Goal: Task Accomplishment & Management: Use online tool/utility

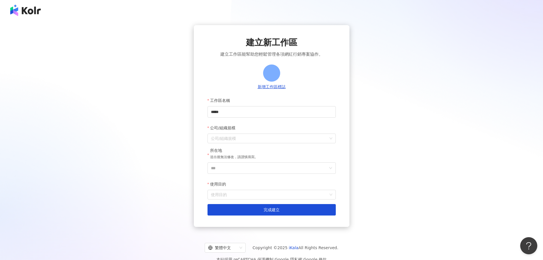
click at [33, 15] on img at bounding box center [25, 10] width 30 height 11
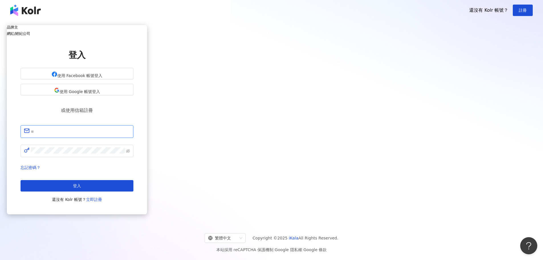
type input "**********"
click at [133, 181] on button "登入" at bounding box center [77, 185] width 113 height 11
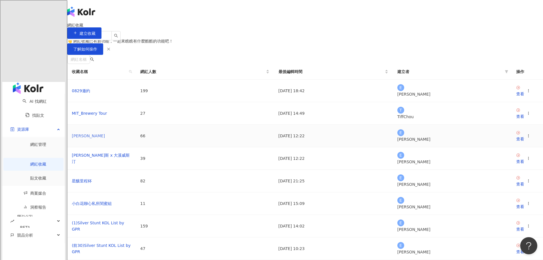
click at [105, 138] on link "Bernini" at bounding box center [88, 135] width 33 height 5
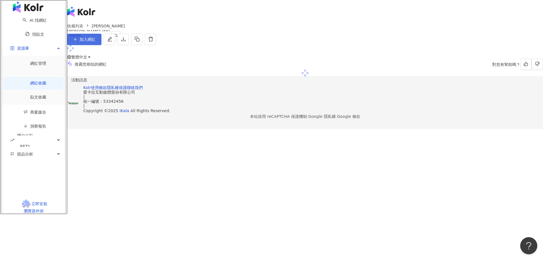
click at [95, 42] on span "加入網紅" at bounding box center [87, 39] width 16 height 5
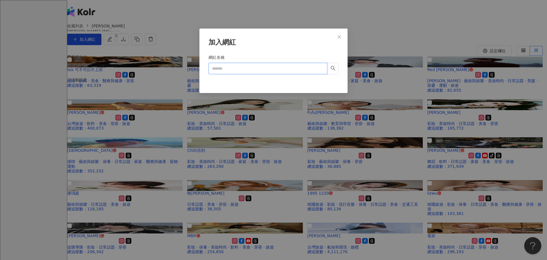
click at [229, 63] on input "網紅名稱" at bounding box center [268, 68] width 119 height 11
paste input "**********"
type input "**********"
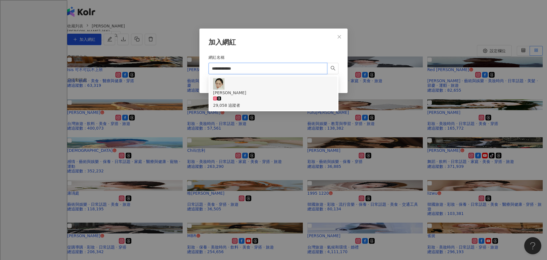
click at [263, 96] on div "29,058 追蹤者" at bounding box center [273, 102] width 121 height 13
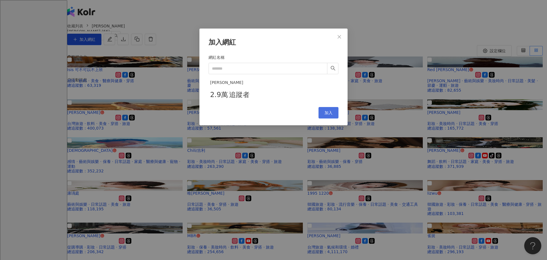
click at [328, 115] on span "加入" at bounding box center [328, 112] width 8 height 5
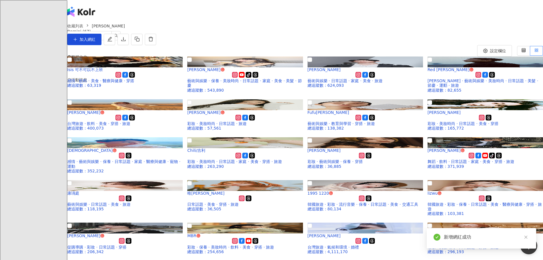
scroll to position [1210, 0]
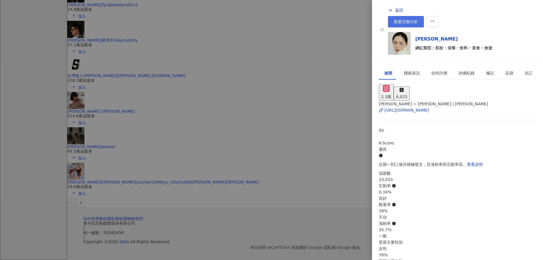
click at [424, 16] on link "觀看完整分析" at bounding box center [406, 21] width 36 height 11
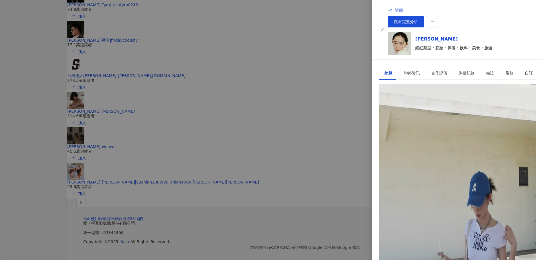
click at [388, 9] on button "返回" at bounding box center [395, 10] width 15 height 11
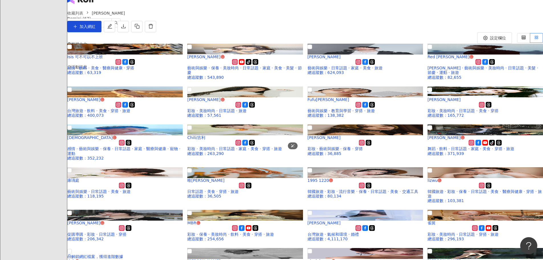
scroll to position [0, 0]
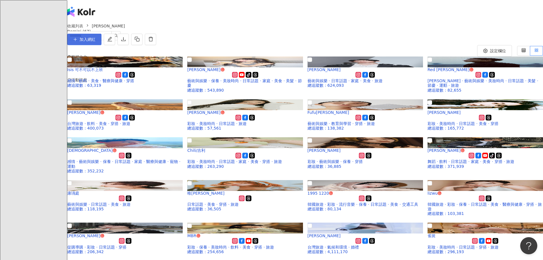
click at [95, 42] on span "加入網紅" at bounding box center [87, 39] width 16 height 5
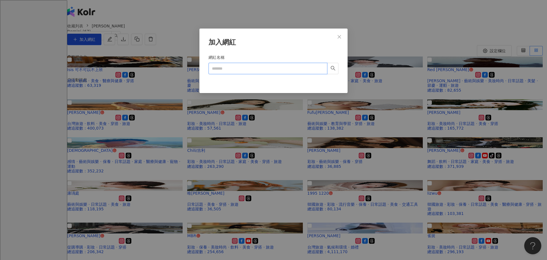
click at [252, 67] on input "網紅名稱" at bounding box center [268, 68] width 119 height 11
paste input "*******"
type input "*******"
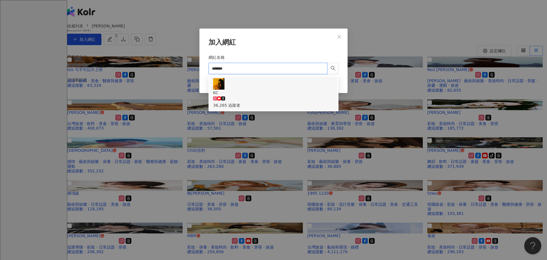
click at [228, 86] on div "KC 36,265 追蹤者" at bounding box center [273, 93] width 121 height 30
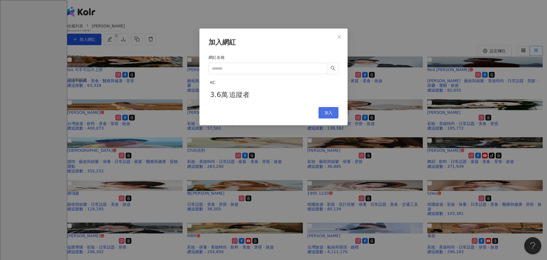
click at [330, 115] on span "加入" at bounding box center [328, 112] width 8 height 5
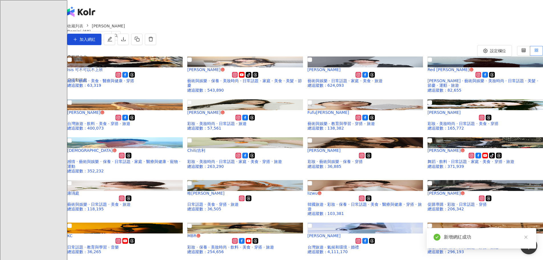
scroll to position [457, 0]
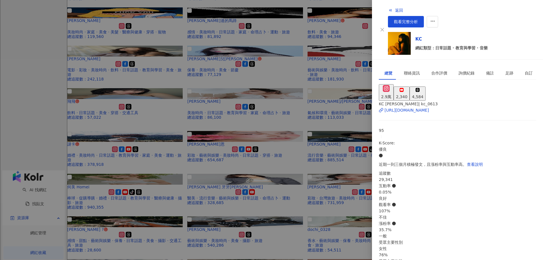
click at [497, 17] on div "返回 觀看完整分析" at bounding box center [462, 16] width 148 height 23
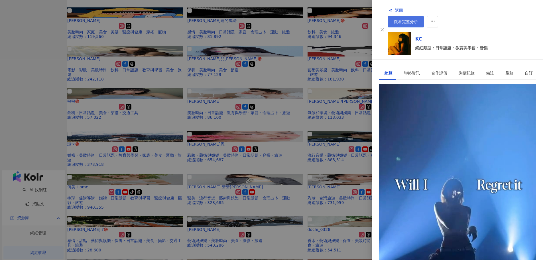
click at [418, 19] on span "觀看完整分析" at bounding box center [406, 21] width 24 height 5
click at [109, 109] on div at bounding box center [271, 130] width 543 height 260
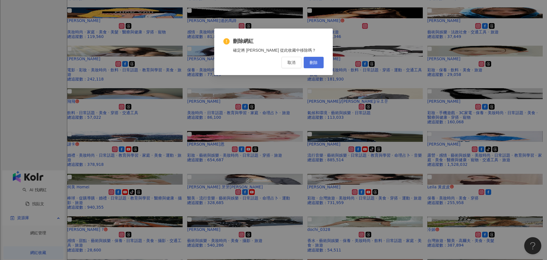
click at [310, 66] on button "刪除" at bounding box center [314, 62] width 20 height 11
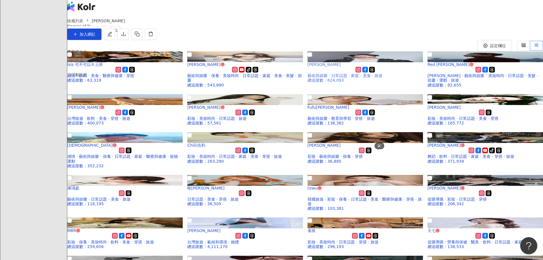
scroll to position [0, 0]
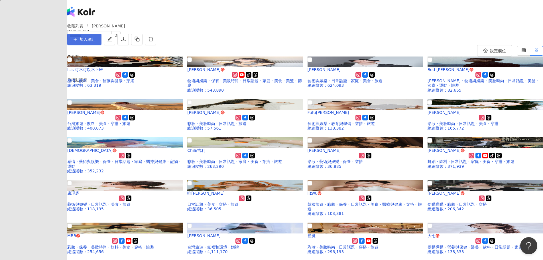
click at [101, 45] on button "加入網紅" at bounding box center [84, 39] width 34 height 11
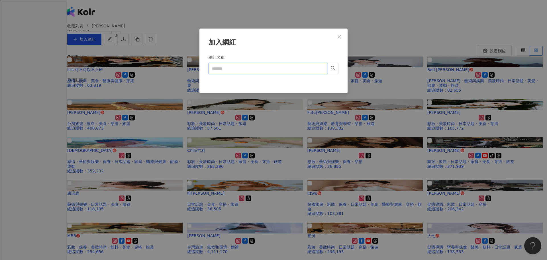
click at [237, 70] on input "網紅名稱" at bounding box center [268, 68] width 119 height 11
paste input "**********"
type input "**********"
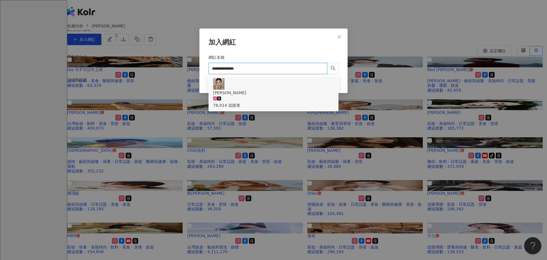
click at [244, 102] on div "78,014 追蹤者" at bounding box center [273, 105] width 121 height 6
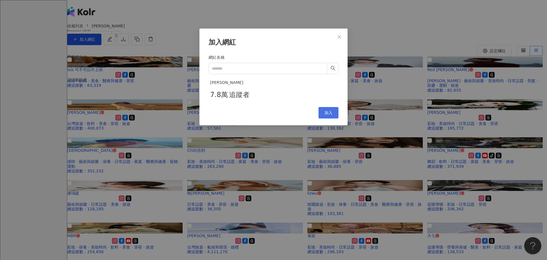
click at [328, 115] on span "加入" at bounding box center [328, 112] width 8 height 5
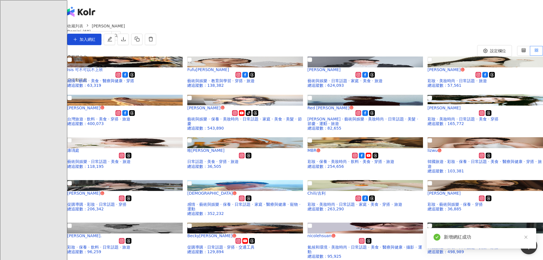
scroll to position [781, 0]
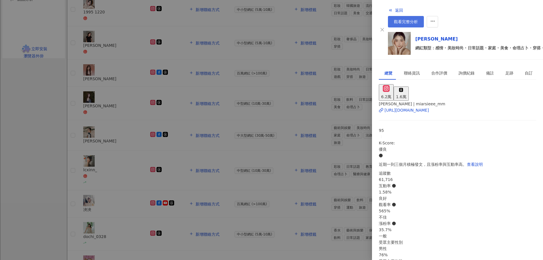
click at [418, 19] on span "觀看完整分析" at bounding box center [406, 21] width 24 height 5
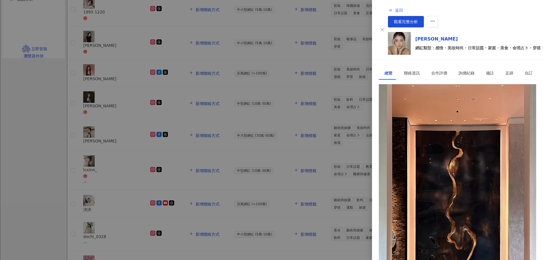
click at [388, 12] on button "返回" at bounding box center [395, 10] width 15 height 11
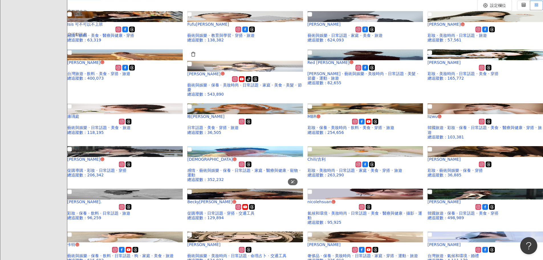
scroll to position [0, 0]
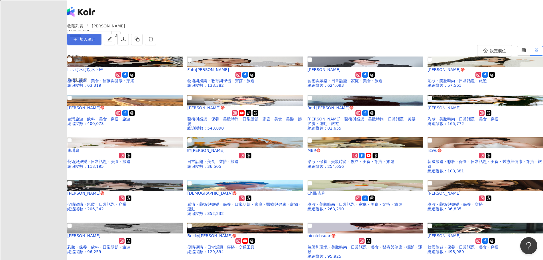
click at [95, 42] on span "加入網紅" at bounding box center [87, 39] width 16 height 5
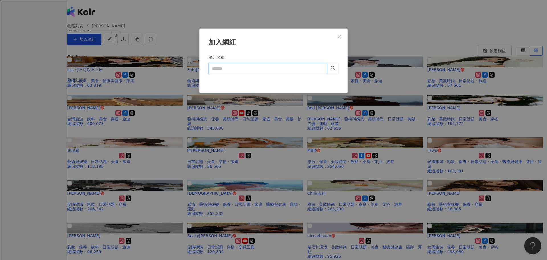
click at [263, 72] on input "網紅名稱" at bounding box center [268, 68] width 119 height 11
paste input "********"
type input "********"
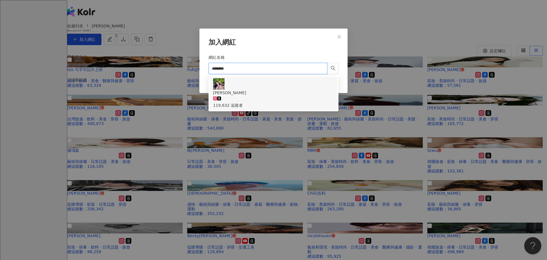
click at [259, 89] on div "Ariel 雨凡 119,632 追蹤者" at bounding box center [273, 98] width 121 height 19
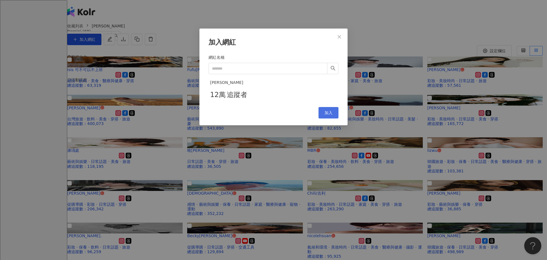
click at [327, 115] on span "加入" at bounding box center [328, 112] width 8 height 5
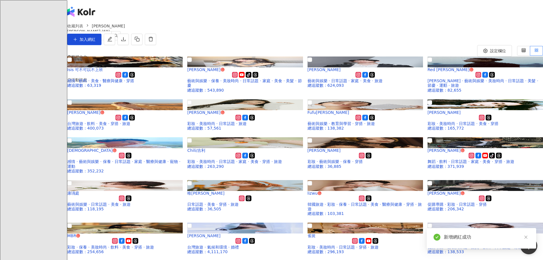
scroll to position [1858, 0]
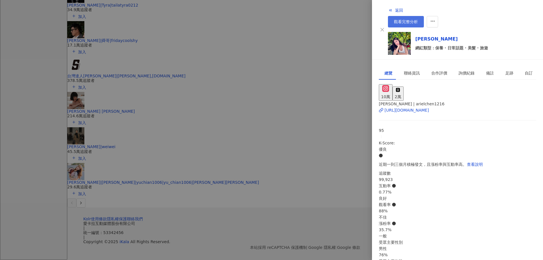
click at [418, 19] on span "觀看完整分析" at bounding box center [406, 21] width 24 height 5
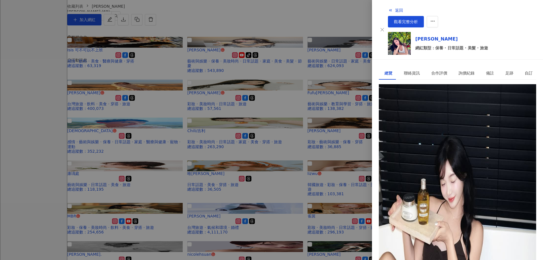
scroll to position [0, 0]
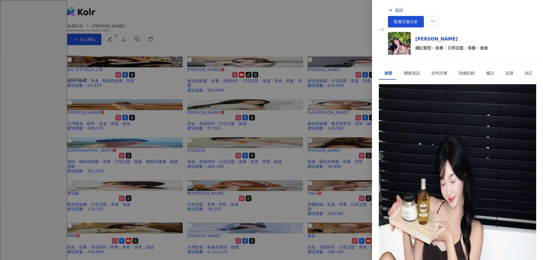
click at [220, 70] on div at bounding box center [271, 130] width 543 height 260
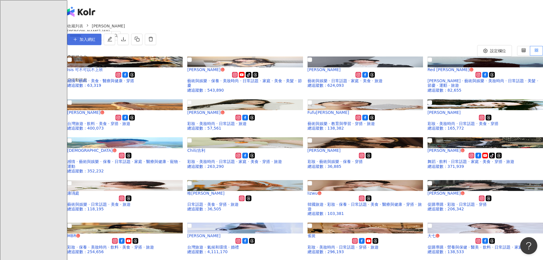
click at [95, 42] on span "加入網紅" at bounding box center [87, 39] width 16 height 5
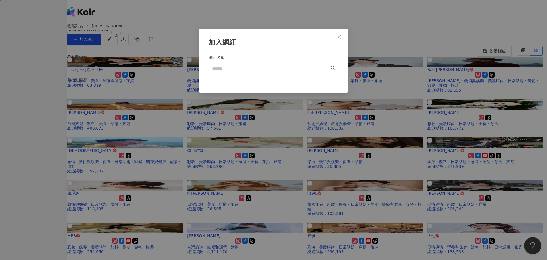
click at [214, 67] on div "加入網紅 網紅名稱 Cancel 加入" at bounding box center [273, 60] width 148 height 64
click at [232, 73] on input "網紅名稱" at bounding box center [268, 68] width 119 height 11
paste input "***"
type input "***"
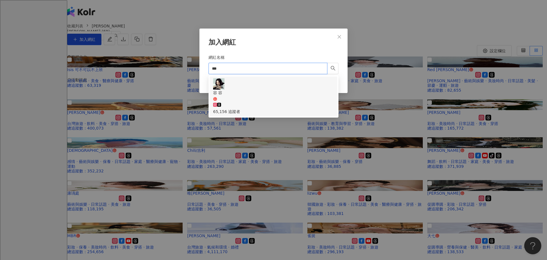
click at [260, 108] on div "65,156 追蹤者" at bounding box center [273, 111] width 121 height 6
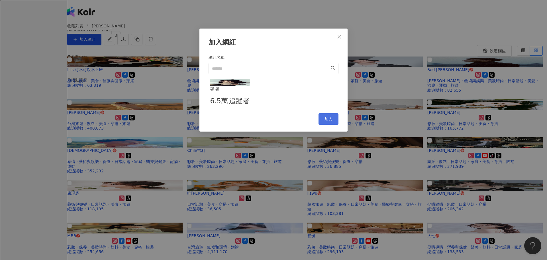
click at [332, 121] on span "加入" at bounding box center [328, 119] width 8 height 5
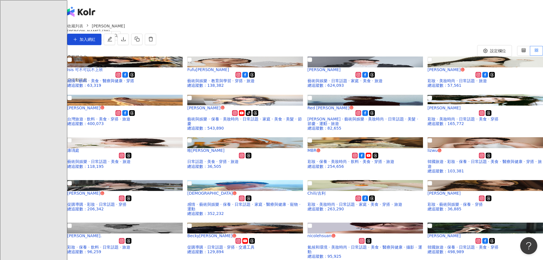
scroll to position [1428, 0]
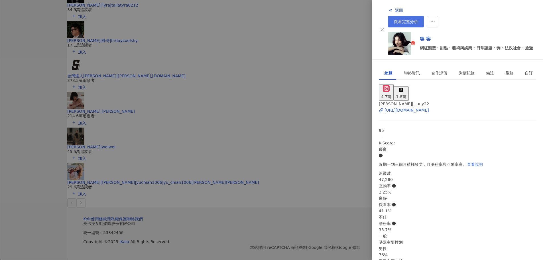
click at [418, 19] on span "觀看完整分析" at bounding box center [406, 21] width 24 height 5
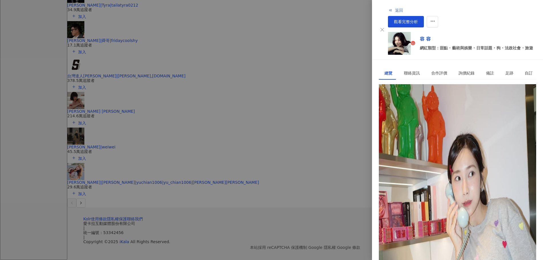
click at [395, 10] on span "返回" at bounding box center [399, 10] width 8 height 5
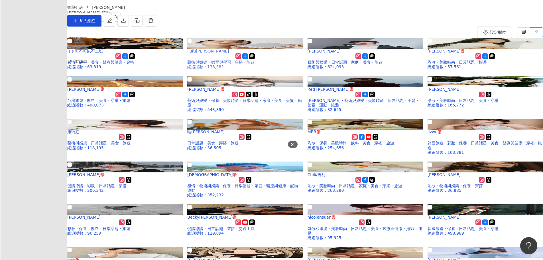
scroll to position [0, 0]
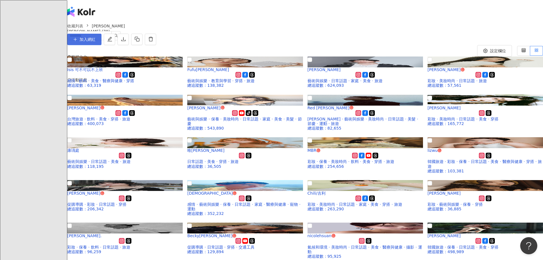
click at [95, 42] on span "加入網紅" at bounding box center [87, 39] width 16 height 5
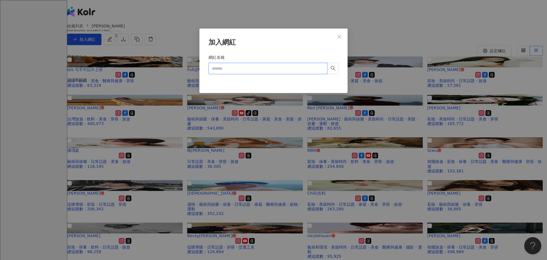
click at [249, 73] on input "網紅名稱" at bounding box center [268, 68] width 119 height 11
paste input "**********"
type input "**********"
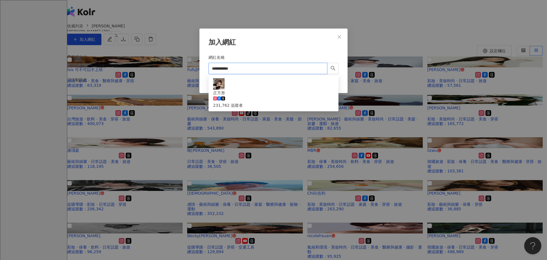
click at [217, 70] on input "**********" at bounding box center [268, 68] width 119 height 11
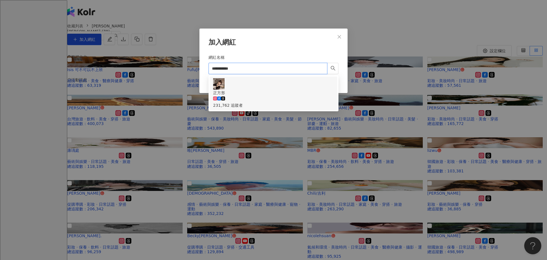
click at [248, 89] on div "正方形 231,762 追蹤者" at bounding box center [273, 98] width 121 height 19
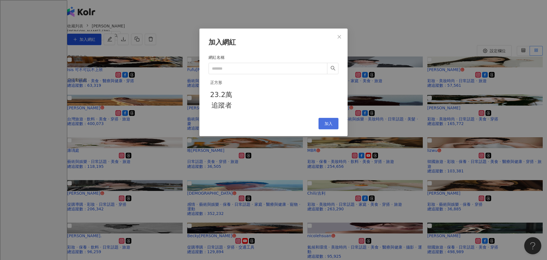
click at [325, 126] on span "加入" at bounding box center [328, 123] width 8 height 5
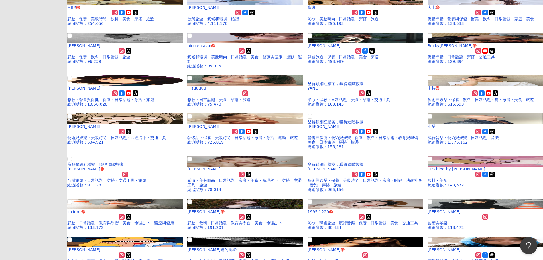
scroll to position [1858, 0]
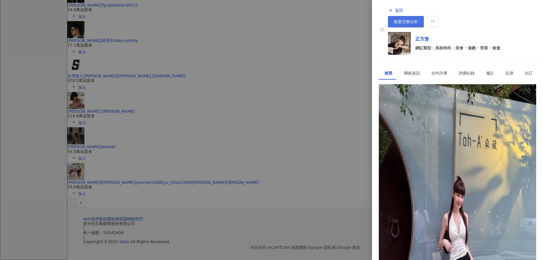
click at [424, 16] on link "觀看完整分析" at bounding box center [406, 21] width 36 height 11
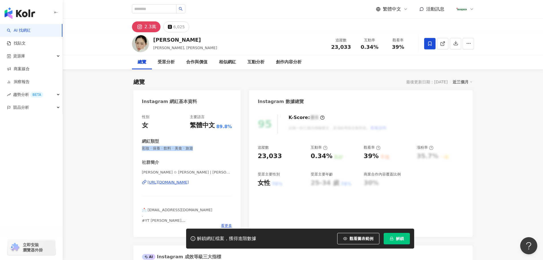
drag, startPoint x: 140, startPoint y: 145, endPoint x: 201, endPoint y: 148, distance: 61.0
click at [201, 148] on div "性別 女 主要語言 繁體中文 89.8% 網紅類型 彩妝 · 保養 · 飲料 · 美食 · 旅遊 社群簡介 Chrisanne ✩ ℂ𝕙𝕣𝕚𝕤 | chris…" at bounding box center [186, 173] width 107 height 128
drag, startPoint x: 288, startPoint y: 158, endPoint x: 252, endPoint y: 156, distance: 36.5
click at [252, 156] on div "95 K-Score : 優良 近期一到三個月積極發文，且漲粉率與互動率高。 查看說明 追蹤數 23,033 互動率 0.34% 良好 觀看率 39% 不佳 …" at bounding box center [360, 173] width 223 height 128
copy div "23,033"
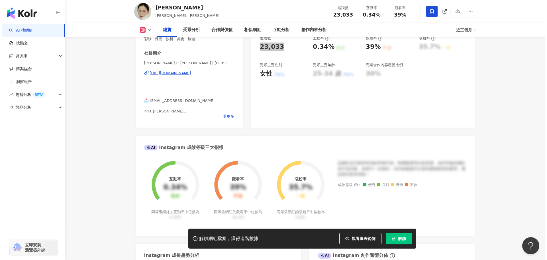
scroll to position [142, 0]
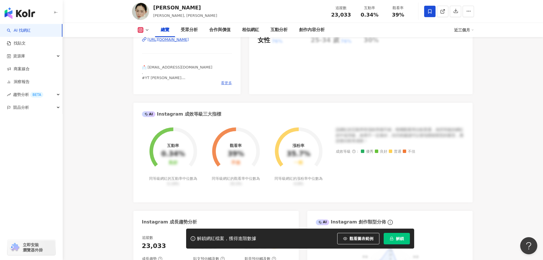
click at [227, 82] on span "看更多" at bounding box center [226, 82] width 11 height 5
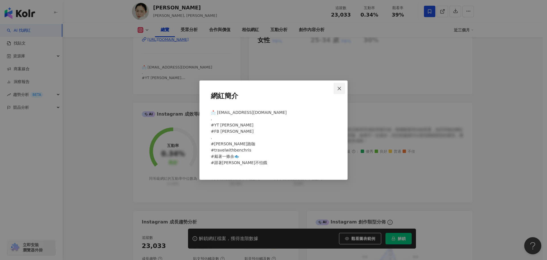
click at [344, 87] on span "Close" at bounding box center [339, 88] width 11 height 5
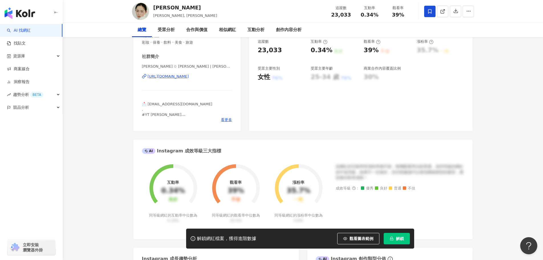
scroll to position [0, 0]
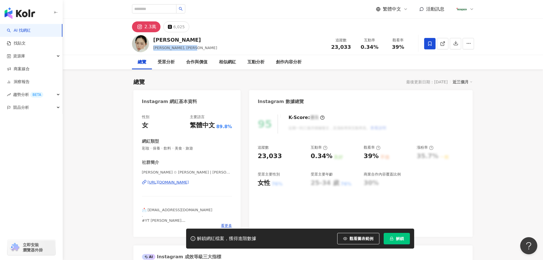
drag, startPoint x: 194, startPoint y: 48, endPoint x: 153, endPoint y: 48, distance: 40.7
click at [153, 48] on div "Chrisanne Chris Chris, chrisanne_tai 追蹤數 23,033 互動率 0.34% 觀看率 39%" at bounding box center [302, 43] width 365 height 23
copy span "Chris, chrisanne_tai"
drag, startPoint x: 314, startPoint y: 154, endPoint x: 323, endPoint y: 162, distance: 11.9
click at [329, 156] on div "追蹤數 23,033 互動率 0.34% 良好 觀看率 39% 不佳 漲粉率 35.7% 一般 受眾主要性別 女性 76% 受眾主要年齡 25-34 歲 76…" at bounding box center [361, 166] width 206 height 42
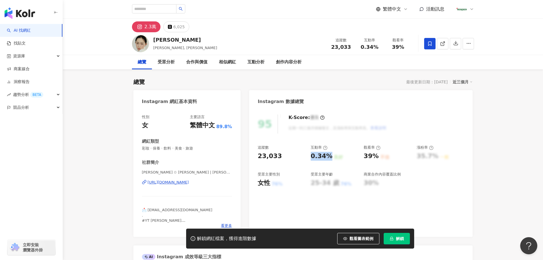
copy div "0.34%"
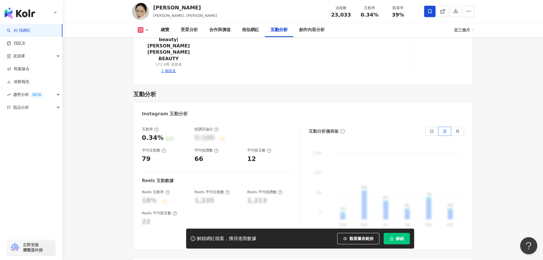
scroll to position [1139, 0]
click at [139, 122] on div "互動率 0.34% 良好 按讚評論比 5:100 一般 平均互動數 79 平均按讚數 66 平均留言數 12 Reels 互動數據 Reels 互動率 18%…" at bounding box center [302, 186] width 339 height 128
copy div "79"
drag, startPoint x: 196, startPoint y: 119, endPoint x: 202, endPoint y: 121, distance: 6.6
click at [202, 156] on div "66" at bounding box center [217, 160] width 47 height 9
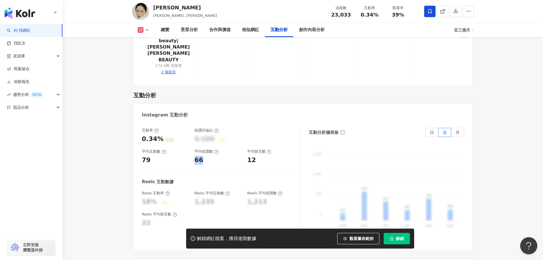
copy div "66"
drag, startPoint x: 246, startPoint y: 120, endPoint x: 258, endPoint y: 122, distance: 11.8
click at [258, 128] on div "互動率 0.34% 良好 按讚評論比 5:100 一般 平均互動數 79 平均按讚數 66 平均留言數 12" at bounding box center [218, 146] width 152 height 36
copy div "12"
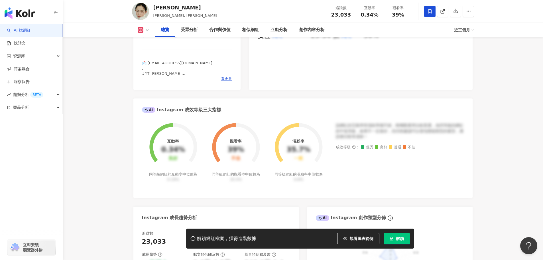
scroll to position [0, 0]
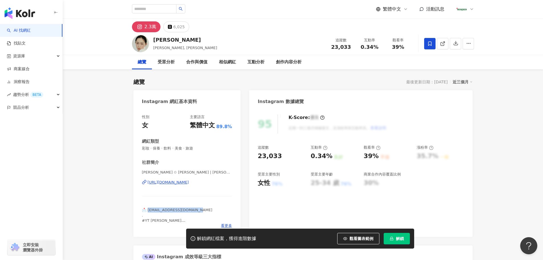
drag, startPoint x: 181, startPoint y: 212, endPoint x: 148, endPoint y: 210, distance: 32.8
click at [148, 210] on div "📩 chrisannetai84@gmail.com . #YT chrisanne_tai #FB Chrisanne Chris . #chris跑咖 #…" at bounding box center [187, 215] width 90 height 16
copy span "hrisannetai84@gmail.com"
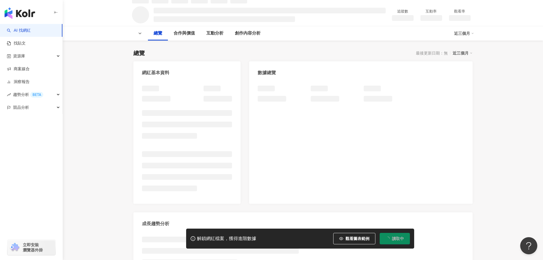
scroll to position [28, 0]
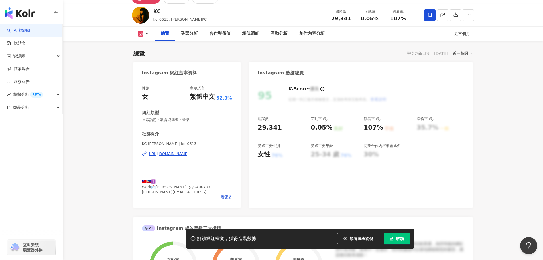
drag, startPoint x: 280, startPoint y: 134, endPoint x: 251, endPoint y: 139, distance: 29.4
click at [252, 137] on div "95 K-Score : 優良 近期一到三個月積極發文，且漲粉率與互動率高。 查看說明 追蹤數 29,341 互動率 0.05% 良好 觀看率 107% 不佳…" at bounding box center [360, 144] width 223 height 128
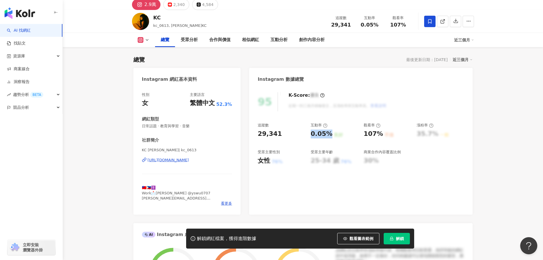
drag, startPoint x: 313, startPoint y: 133, endPoint x: 326, endPoint y: 136, distance: 12.9
click at [329, 135] on div "追蹤數 29,341 互動率 0.05% 良好 觀看率 107% 不佳 漲粉率 35.7% 一般 受眾主要性別 女性 76% 受眾主要年齡 25-34 歲 7…" at bounding box center [361, 143] width 206 height 42
copy div "0.05%"
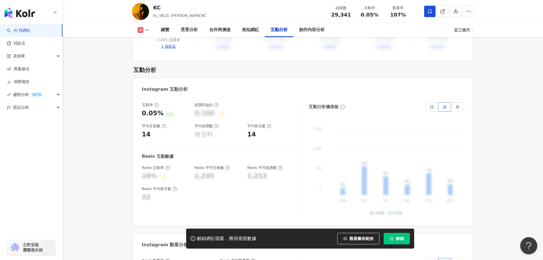
scroll to position [1133, 0]
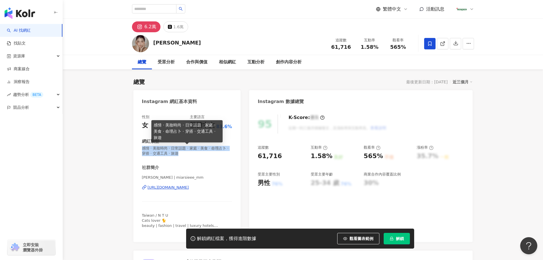
drag, startPoint x: 206, startPoint y: 154, endPoint x: 138, endPoint y: 152, distance: 68.1
click at [143, 150] on span "感情 · 美妝時尚 · 日常話題 · 家庭 · 美食 · 命理占卜 · 穿搭 · 交通工具 · 旅遊" at bounding box center [187, 151] width 90 height 10
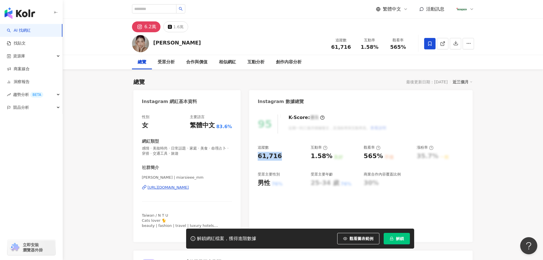
drag, startPoint x: 281, startPoint y: 157, endPoint x: 254, endPoint y: 157, distance: 27.1
click at [254, 157] on div "95 K-Score : 優良 近期一到三個月積極發文，且漲粉率與互動率高。 查看說明 追蹤數 61,716 互動率 1.58% 良好 觀看率 565% 不佳…" at bounding box center [360, 175] width 223 height 133
copy div "61,716"
drag, startPoint x: 308, startPoint y: 157, endPoint x: 318, endPoint y: 161, distance: 10.7
click at [327, 160] on div "追蹤數 61,716 互動率 1.58% 良好 觀看率 565% 不佳 漲粉率 35.7% 一般 受眾主要性別 男性 76% 受眾主要年齡 25-34 歲 7…" at bounding box center [361, 166] width 206 height 42
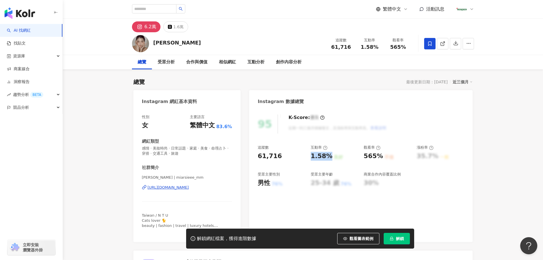
copy div "1.58%"
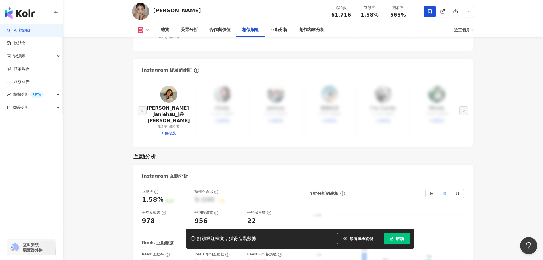
scroll to position [1168, 0]
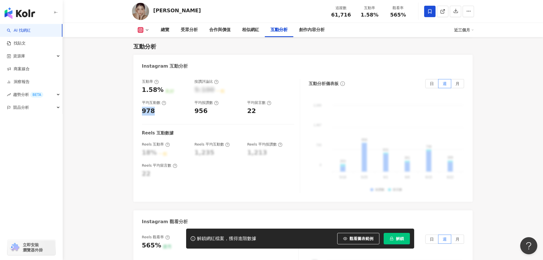
drag, startPoint x: 142, startPoint y: 91, endPoint x: 152, endPoint y: 92, distance: 9.8
click at [152, 107] on div "978" at bounding box center [148, 111] width 13 height 9
copy div "978"
drag, startPoint x: 195, startPoint y: 88, endPoint x: 195, endPoint y: 96, distance: 7.5
click at [207, 107] on div "956" at bounding box center [217, 111] width 47 height 9
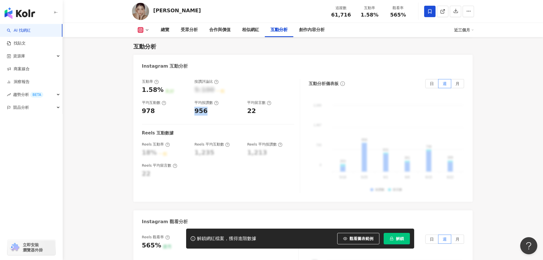
copy div "956"
drag, startPoint x: 248, startPoint y: 92, endPoint x: 256, endPoint y: 92, distance: 8.3
click at [256, 107] on div "22" at bounding box center [270, 111] width 47 height 9
copy div "22"
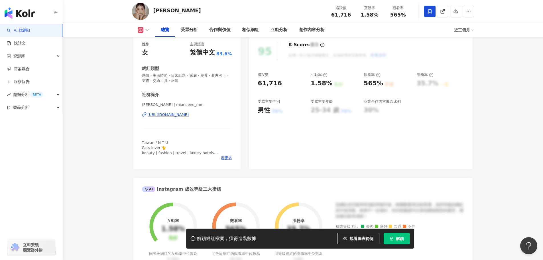
scroll to position [0, 0]
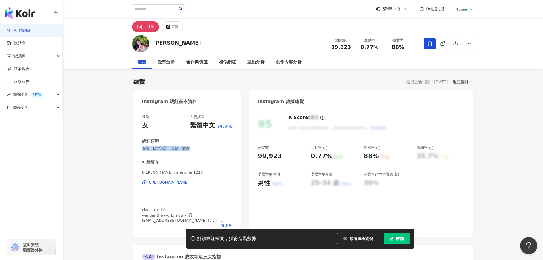
drag, startPoint x: 168, startPoint y: 147, endPoint x: 133, endPoint y: 150, distance: 34.8
drag, startPoint x: 257, startPoint y: 158, endPoint x: 253, endPoint y: 157, distance: 4.4
click at [253, 157] on div "95 K-Score : 優良 近期一到三個月積極發文，且漲粉率與互動率高。 查看說明 追蹤數 99,923 互動率 0.77% 良好 觀看率 88% 不佳 …" at bounding box center [360, 173] width 223 height 128
copy div "99,923"
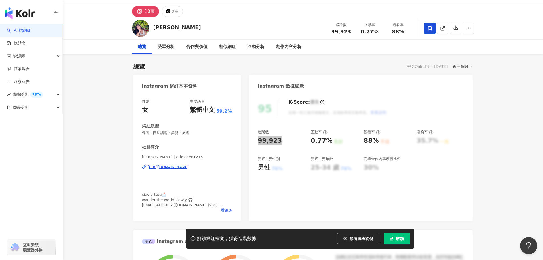
scroll to position [28, 0]
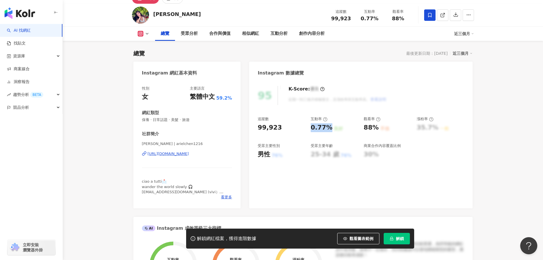
drag, startPoint x: 310, startPoint y: 127, endPoint x: 64, endPoint y: 178, distance: 252.2
click at [329, 130] on div "0.77%" at bounding box center [321, 127] width 22 height 9
copy div "0.77%"
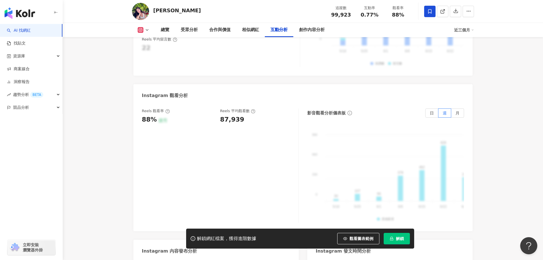
scroll to position [1196, 0]
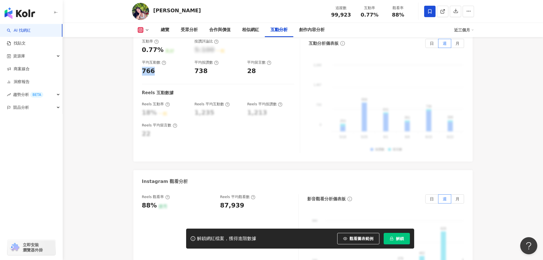
copy div "766"
drag, startPoint x: 205, startPoint y: 56, endPoint x: 209, endPoint y: 56, distance: 4.0
click at [209, 56] on div "互動率 0.77% 良好 按讚評論比 5:100 一般 平均互動數 766 平均按讚數 738 平均留言數 28" at bounding box center [218, 57] width 152 height 36
copy div "738"
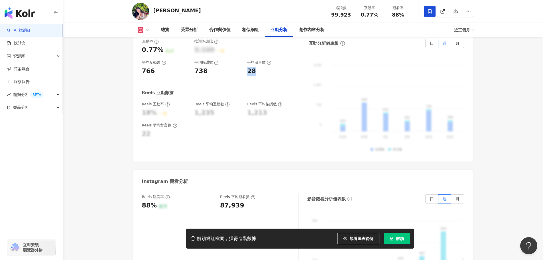
drag, startPoint x: 247, startPoint y: 54, endPoint x: 237, endPoint y: 70, distance: 18.6
click at [259, 67] on div "28" at bounding box center [270, 71] width 47 height 9
copy div "28"
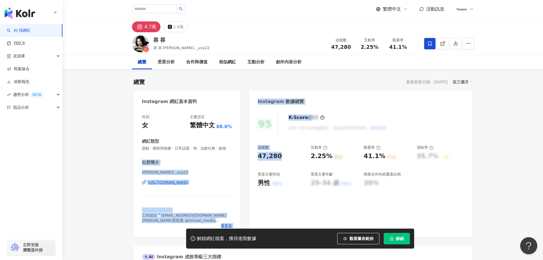
drag, startPoint x: 288, startPoint y: 157, endPoint x: 242, endPoint y: 158, distance: 46.4
click at [268, 157] on div "47,280" at bounding box center [270, 156] width 24 height 9
click at [158, 151] on span "甜點 · 藝術與娛樂 · 日常話題 · 狗 · 法政社會 · 旅遊" at bounding box center [187, 148] width 90 height 5
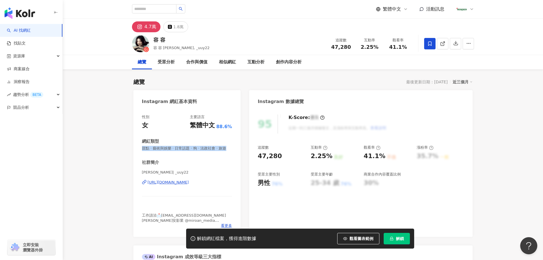
click at [139, 147] on div "性別 女 主要語言 繁體中文 88.6% 網紅類型 甜點 · 藝術與娛樂 · 日常話題 · 狗 · 法政社會 · 旅遊 社群簡介 [PERSON_NAME] …" at bounding box center [186, 173] width 107 height 128
copy span "甜點 · 藝術與娛樂 · 日常話題 · 狗 · 法政社會 · 旅遊"
drag, startPoint x: 281, startPoint y: 156, endPoint x: 252, endPoint y: 156, distance: 28.8
click at [252, 156] on div "95 K-Score : 優良 近期一到三個月積極發文，且漲粉率與互動率高。 查看說明 追蹤數 47,280 互動率 2.25% 良好 觀看率 41.1% 不…" at bounding box center [360, 173] width 223 height 128
copy div "47,280"
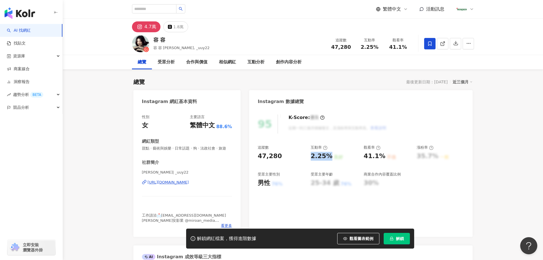
drag, startPoint x: 310, startPoint y: 156, endPoint x: 329, endPoint y: 156, distance: 19.4
click at [329, 156] on div "追蹤數 47,280 互動率 2.25% 良好 觀看率 41.1% 不佳 漲粉率 35.7% 一般 受眾主要性別 男性 76% 受眾主要年齡 25-34 歲 …" at bounding box center [361, 166] width 206 height 42
copy div "2.25%"
drag, startPoint x: 362, startPoint y: 157, endPoint x: 382, endPoint y: 158, distance: 19.4
click at [382, 158] on div "追蹤數 47,280 互動率 2.25% 良好 觀看率 41.1% 不佳 漲粉率 35.7% 一般 受眾主要性別 男性 76% 受眾主要年齡 25-34 歲 …" at bounding box center [361, 166] width 206 height 42
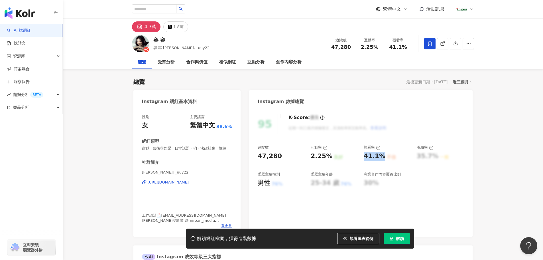
copy div "41.1%"
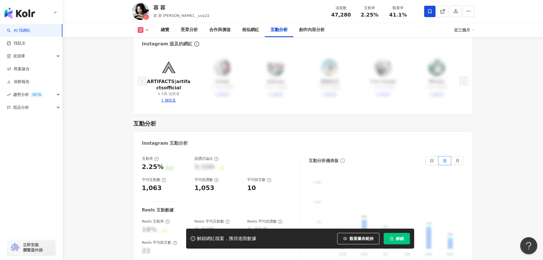
scroll to position [1139, 0]
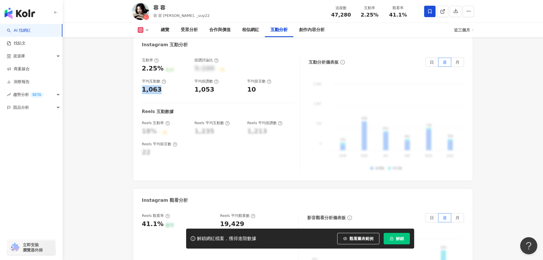
drag, startPoint x: 158, startPoint y: 87, endPoint x: 140, endPoint y: 89, distance: 17.5
click at [142, 86] on div "1,063" at bounding box center [152, 89] width 20 height 9
copy div "1,063"
drag, startPoint x: 194, startPoint y: 87, endPoint x: 213, endPoint y: 89, distance: 18.9
click at [213, 89] on div "互動率 2.25% 良好 按讚評論比 5:100 一般 平均互動數 1,063 平均按讚數 1,053 平均留言數 10" at bounding box center [218, 76] width 152 height 36
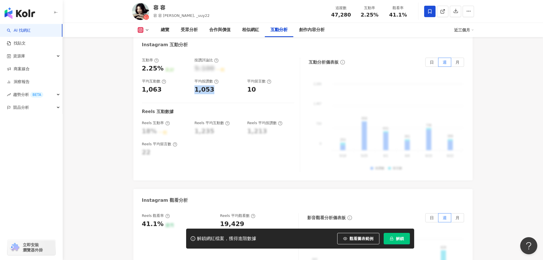
copy div "1,053"
drag, startPoint x: 247, startPoint y: 86, endPoint x: 259, endPoint y: 87, distance: 12.3
click at [259, 87] on div "互動率 2.25% 良好 按讚評論比 5:100 一般 平均互動數 1,063 平均按讚數 1,053 平均留言數 10" at bounding box center [218, 76] width 152 height 36
copy div "10"
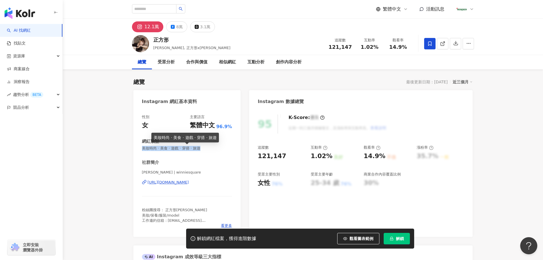
drag, startPoint x: 173, startPoint y: 150, endPoint x: 124, endPoint y: 153, distance: 49.1
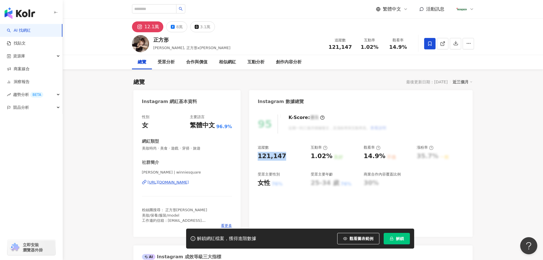
drag, startPoint x: 283, startPoint y: 160, endPoint x: 253, endPoint y: 158, distance: 30.0
click at [253, 158] on div "95 K-Score : 優良 近期一到三個月積極發文，且漲粉率與互動率高。 查看說明 追蹤數 121,147 互動率 1.02% 良好 觀看率 14.9% …" at bounding box center [360, 173] width 223 height 128
copy div "121,147"
drag, startPoint x: 308, startPoint y: 154, endPoint x: 329, endPoint y: 159, distance: 22.2
click at [329, 159] on div "追蹤數 121,147 互動率 1.02% 良好 觀看率 14.9% 不佳 漲粉率 35.7% 一般 受眾主要性別 女性 76% 受眾主要年齡 25-34 歲…" at bounding box center [361, 166] width 206 height 42
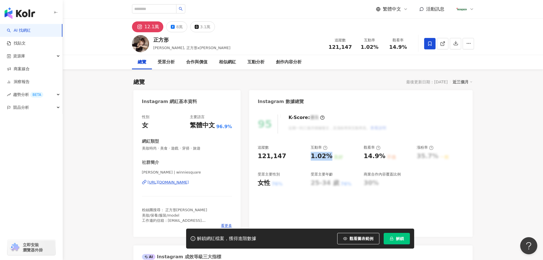
copy div "1.02%"
drag, startPoint x: 282, startPoint y: 156, endPoint x: 233, endPoint y: 122, distance: 59.7
copy div "121,147"
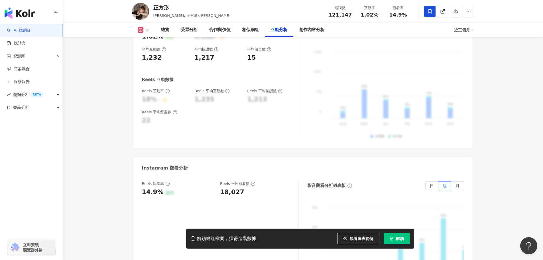
scroll to position [1168, 0]
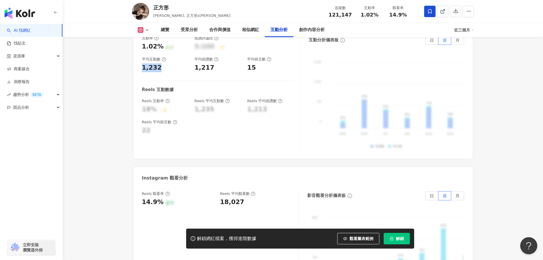
drag, startPoint x: 162, startPoint y: 54, endPoint x: 138, endPoint y: 55, distance: 23.7
click at [138, 55] on div "互動率 1.02% 良好 按讚評論比 5:100 一般 平均互動數 1,232 平均按讚數 1,217 平均留言數 15 Reels 互動數據 Reels 互…" at bounding box center [302, 94] width 339 height 128
copy div "1,232"
